Goal: Transaction & Acquisition: Purchase product/service

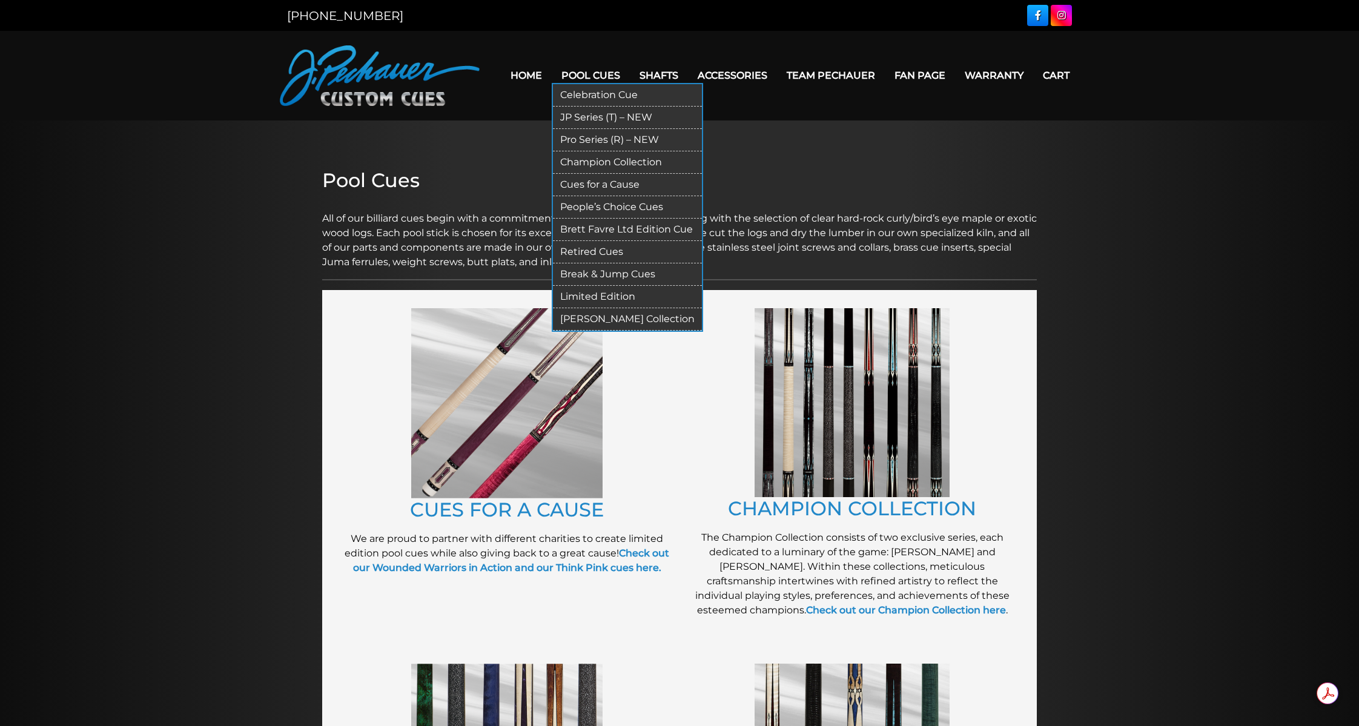
click at [593, 118] on link "JP Series (T) – NEW" at bounding box center [627, 118] width 149 height 22
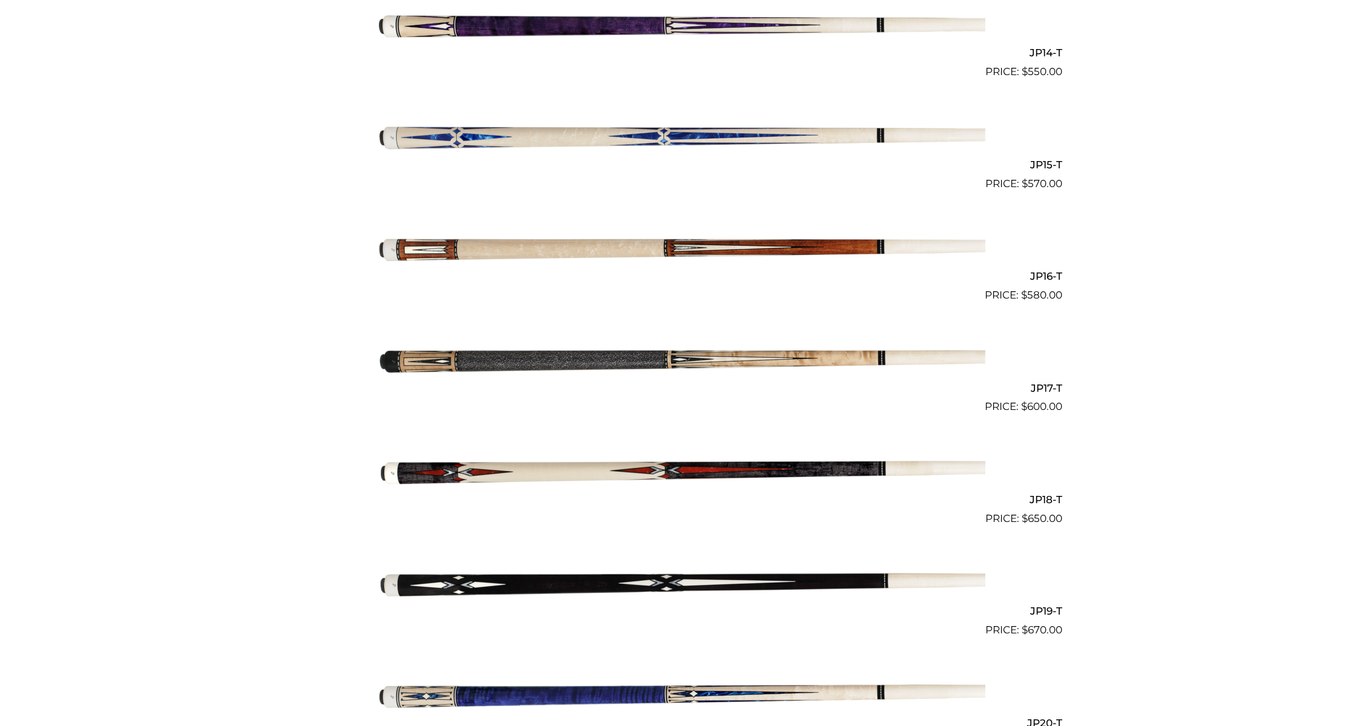
scroll to position [1880, 0]
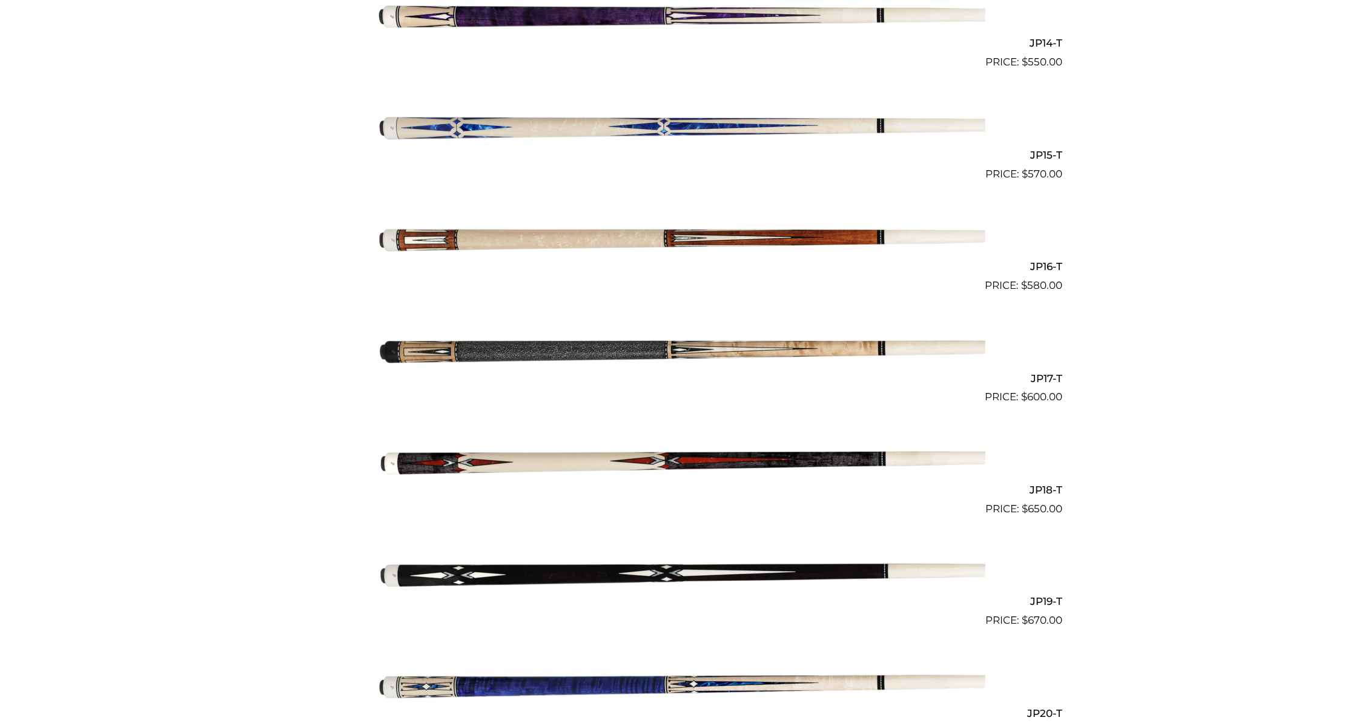
click at [426, 568] on img at bounding box center [680, 573] width 612 height 102
